Goal: Obtain resource: Obtain resource

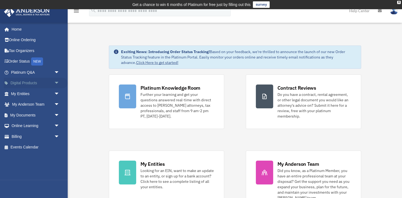
click at [60, 82] on span "arrow_drop_down" at bounding box center [59, 83] width 11 height 11
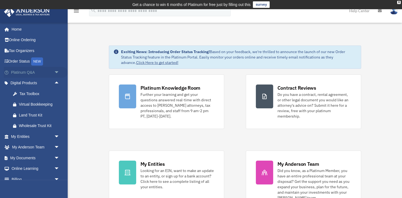
click at [58, 72] on span "arrow_drop_down" at bounding box center [59, 72] width 11 height 11
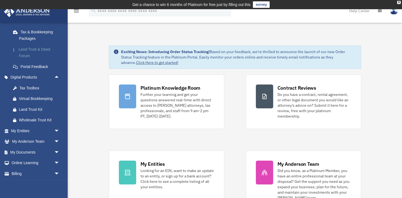
scroll to position [130, 0]
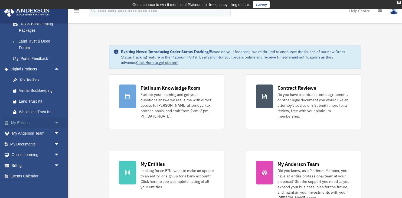
click at [54, 120] on span "arrow_drop_down" at bounding box center [59, 122] width 11 height 11
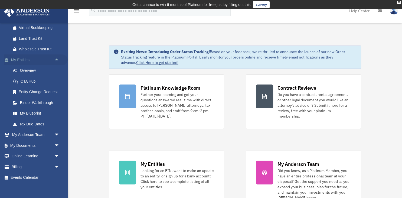
scroll to position [197, 0]
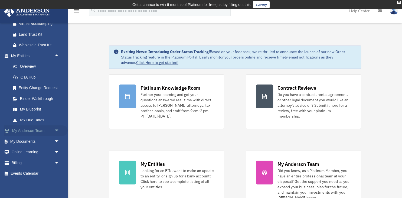
click at [56, 129] on span "arrow_drop_down" at bounding box center [59, 130] width 11 height 11
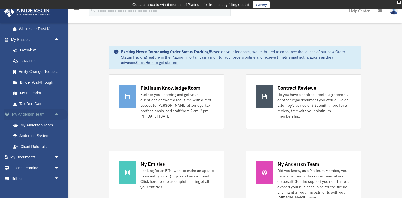
scroll to position [229, 0]
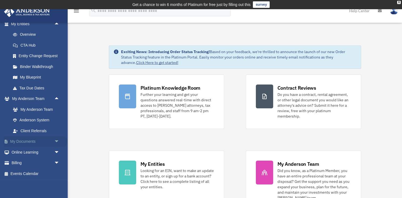
click at [57, 139] on span "arrow_drop_down" at bounding box center [59, 141] width 11 height 11
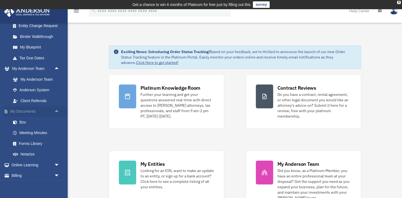
scroll to position [272, 0]
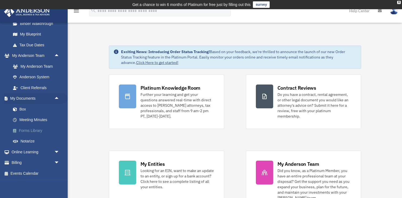
click at [51, 132] on link "Forms Library" at bounding box center [38, 130] width 60 height 11
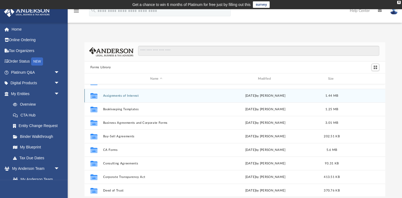
scroll to position [36, 0]
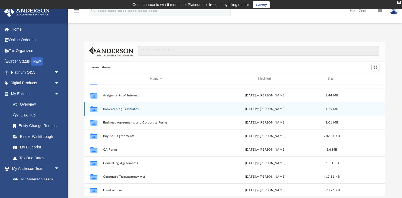
click at [137, 108] on button "Bookkeeping Templates" at bounding box center [156, 109] width 107 height 4
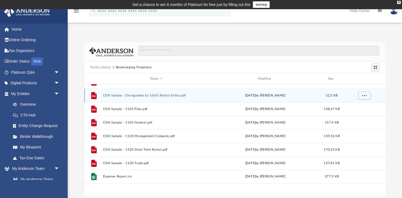
scroll to position [0, 0]
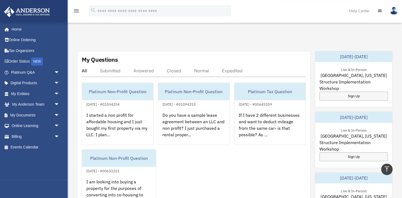
scroll to position [88, 0]
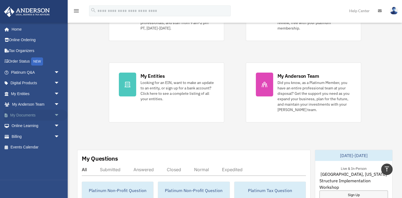
click at [56, 115] on span "arrow_drop_down" at bounding box center [59, 115] width 11 height 11
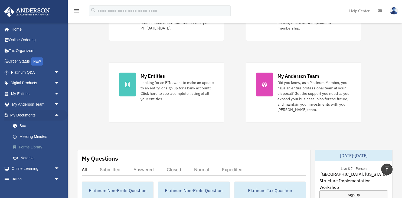
click at [32, 147] on link "Forms Library" at bounding box center [38, 147] width 60 height 11
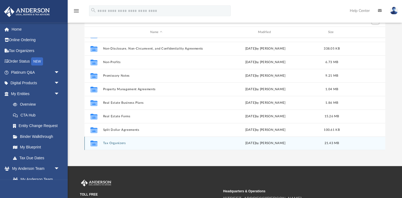
scroll to position [57, 0]
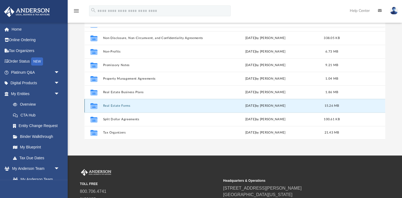
click at [117, 106] on button "Real Estate Forms" at bounding box center [156, 106] width 107 height 4
click at [123, 105] on button "Real Estate Forms" at bounding box center [156, 106] width 107 height 4
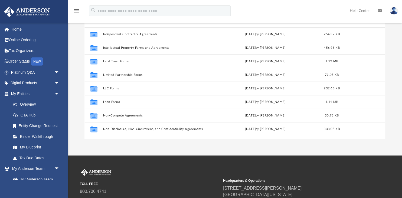
scroll to position [294, 0]
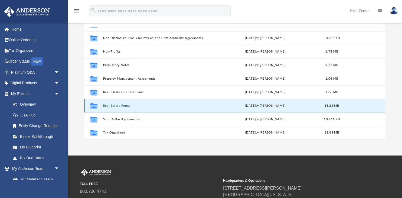
click at [115, 106] on button "Real Estate Forms" at bounding box center [156, 106] width 107 height 4
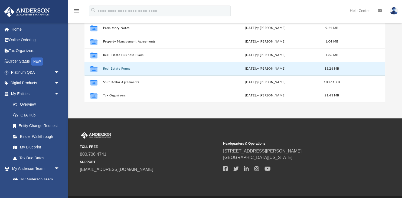
scroll to position [111, 0]
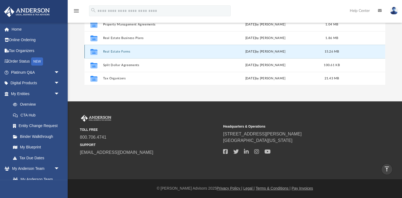
click at [111, 54] on div "Collaborated Folder Real Estate Forms Mon Sep 11 2023 by Mary Acree 15.26 MB" at bounding box center [234, 52] width 301 height 14
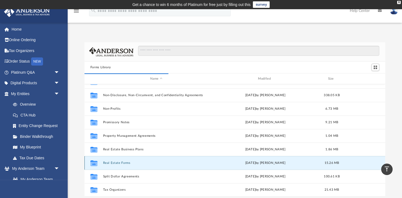
scroll to position [0, 0]
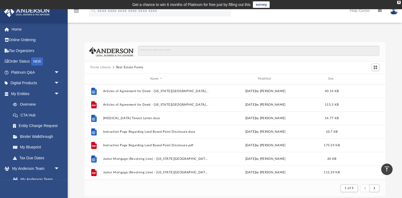
click at [94, 50] on img at bounding box center [111, 51] width 44 height 9
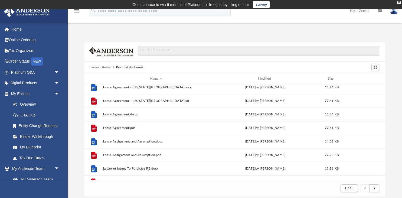
scroll to position [308, 0]
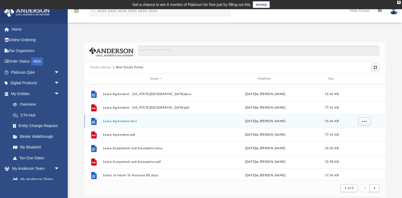
click at [119, 119] on button "Lease Agreement.docx" at bounding box center [156, 121] width 107 height 4
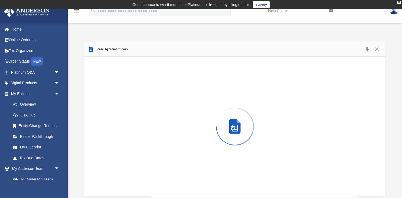
click at [119, 119] on div "Preview" at bounding box center [234, 127] width 301 height 140
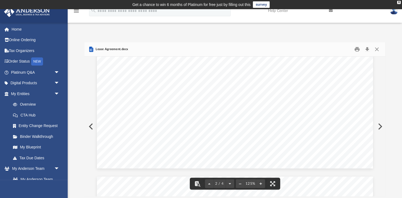
scroll to position [490, 0]
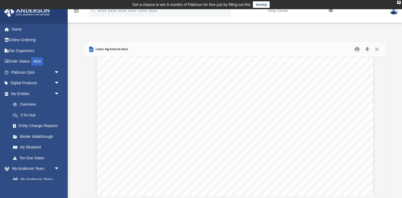
click at [126, 29] on div "App drosicare@gmail.com Sign Out drosicare@gmail.com Home Online Ordering Tax O…" at bounding box center [201, 110] width 402 height 171
click at [367, 50] on button "Download" at bounding box center [367, 49] width 10 height 8
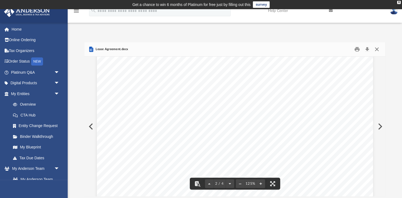
click at [379, 49] on button "Close" at bounding box center [377, 49] width 10 height 8
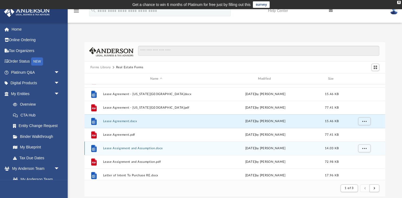
click at [148, 148] on button "Lease Assignment and Assumption.docx" at bounding box center [156, 148] width 107 height 4
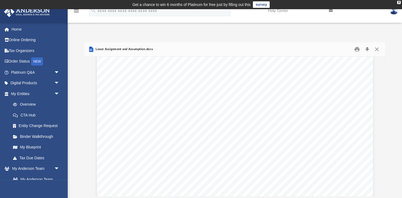
scroll to position [852, 0]
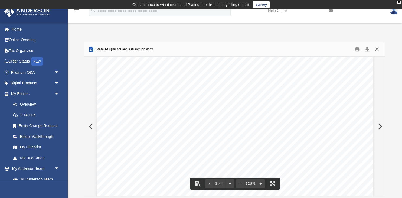
click at [375, 49] on button "Close" at bounding box center [377, 49] width 10 height 8
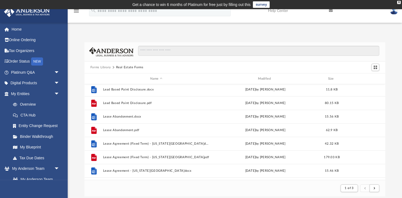
scroll to position [217, 0]
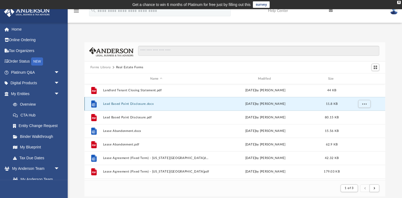
click at [144, 103] on button "Lead Based Paint Disclosure.docx" at bounding box center [156, 104] width 107 height 4
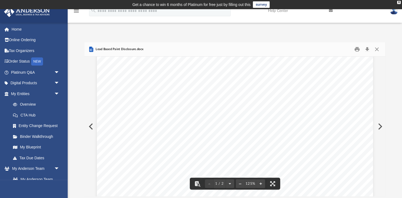
scroll to position [21, 0]
click at [378, 53] on button "Close" at bounding box center [377, 49] width 10 height 8
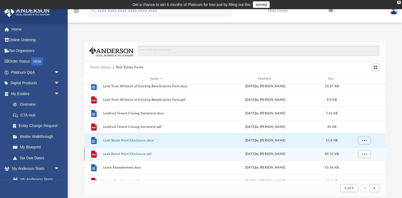
scroll to position [163, 0]
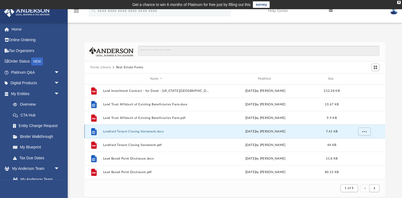
click at [145, 130] on button "Landlord Tenant Closing Statement.docx" at bounding box center [156, 132] width 107 height 4
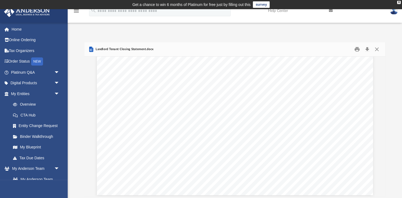
scroll to position [226, 0]
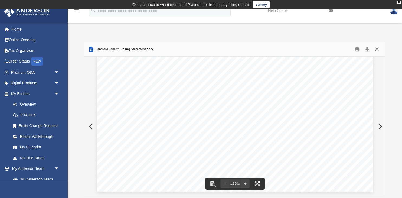
click at [380, 53] on button "Close" at bounding box center [377, 49] width 10 height 8
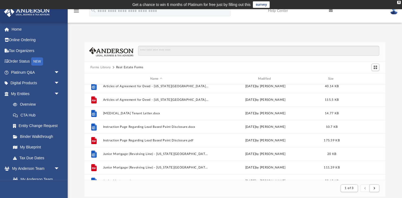
scroll to position [0, 0]
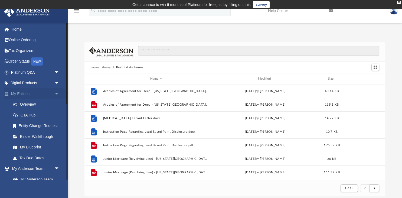
click at [25, 95] on link "My Entities arrow_drop_down" at bounding box center [36, 93] width 64 height 11
click at [27, 103] on link "Overview" at bounding box center [38, 104] width 60 height 11
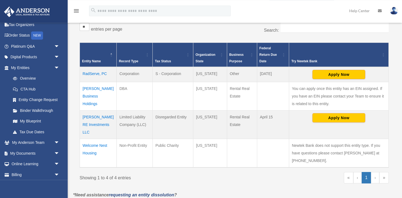
scroll to position [114, 0]
